Goal: Task Accomplishment & Management: Complete application form

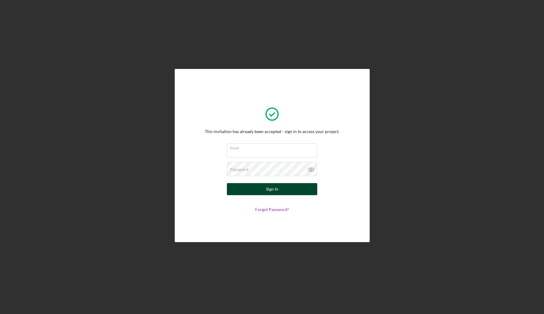
type input "[EMAIL_ADDRESS][DOMAIN_NAME]"
click at [252, 194] on button "Sign In" at bounding box center [272, 189] width 90 height 12
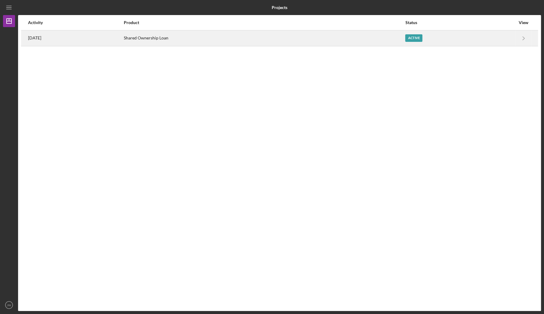
click at [423, 36] on div "Active" at bounding box center [413, 38] width 17 height 8
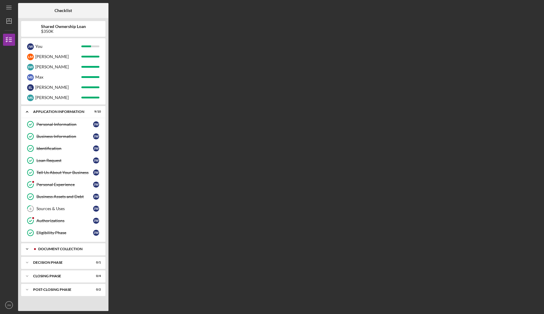
click at [44, 249] on div "Document Collection" at bounding box center [68, 249] width 60 height 4
click at [59, 137] on div "Business Information" at bounding box center [64, 136] width 57 height 5
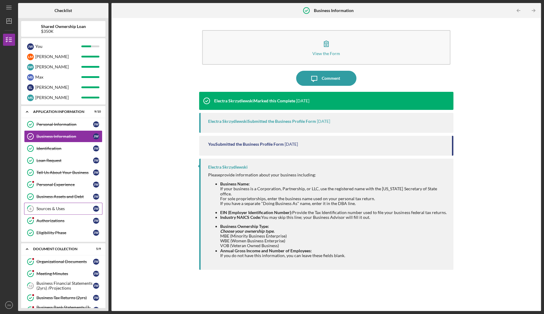
click at [52, 209] on div "Sources & Uses" at bounding box center [64, 208] width 57 height 5
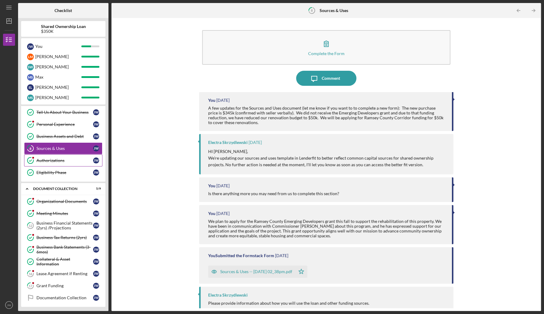
scroll to position [61, 0]
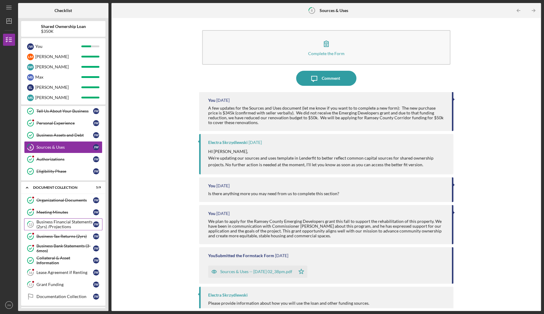
click at [51, 222] on div "Business Financial Statements (2yrs) /Projections" at bounding box center [64, 225] width 57 height 10
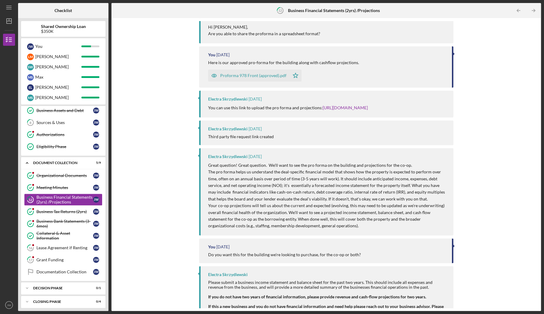
scroll to position [102, 0]
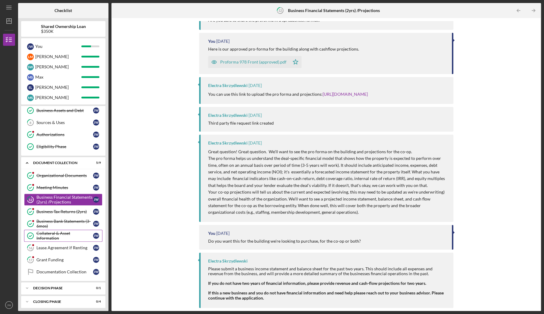
click at [54, 234] on div "Collateral & Asset Information" at bounding box center [64, 236] width 57 height 10
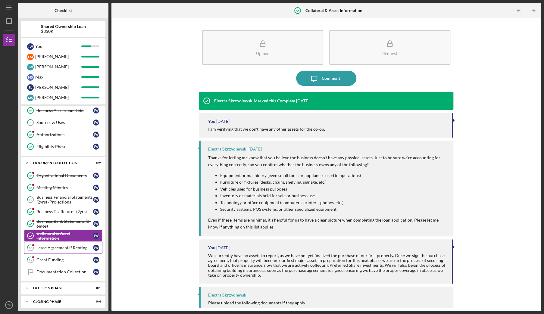
click at [48, 250] on link "16 Lease Agreement if Renting [PERSON_NAME]" at bounding box center [63, 248] width 78 height 12
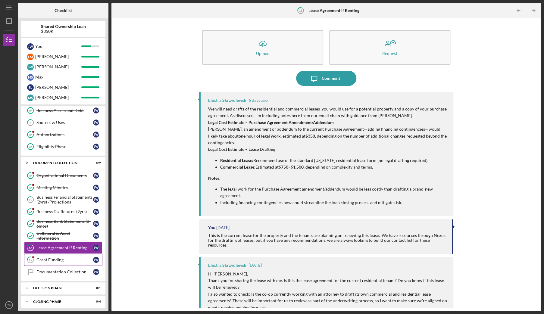
click at [47, 260] on link "17 Grant Funding [PERSON_NAME]" at bounding box center [63, 260] width 78 height 12
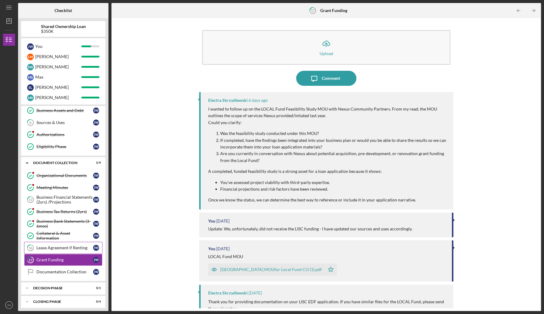
click at [53, 251] on link "16 Lease Agreement if Renting [PERSON_NAME]" at bounding box center [63, 248] width 78 height 12
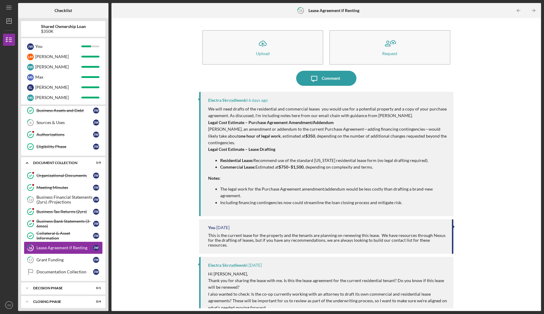
click at [53, 251] on link "16 Lease Agreement if Renting [PERSON_NAME]" at bounding box center [63, 248] width 78 height 12
click at [57, 235] on div "Collateral & Asset Information" at bounding box center [64, 236] width 57 height 10
